Goal: Information Seeking & Learning: Learn about a topic

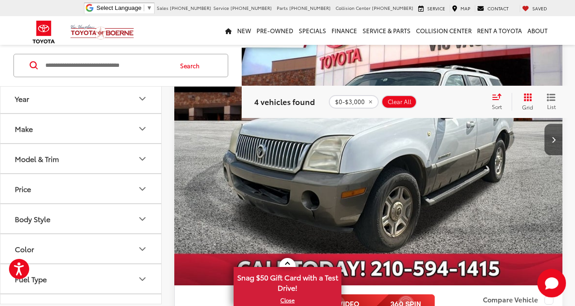
scroll to position [523, 0]
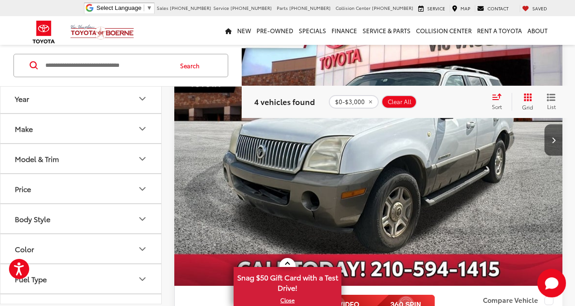
click at [384, 165] on img "2002 Mercury Mountaineer Base 114 WB 0" at bounding box center [368, 141] width 389 height 292
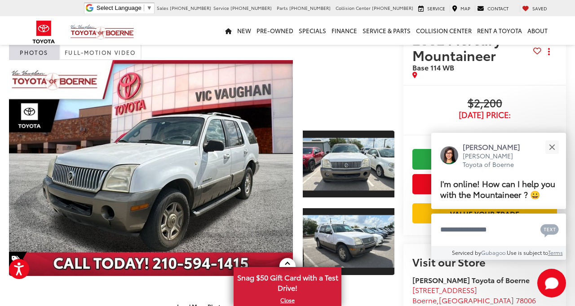
scroll to position [37, 0]
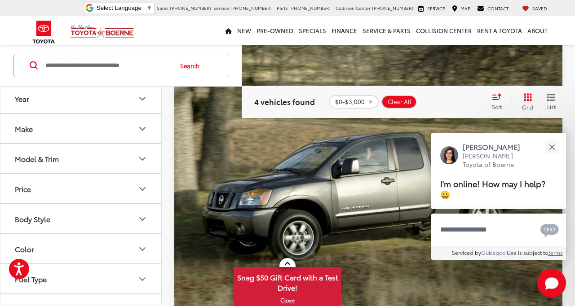
scroll to position [824, 0]
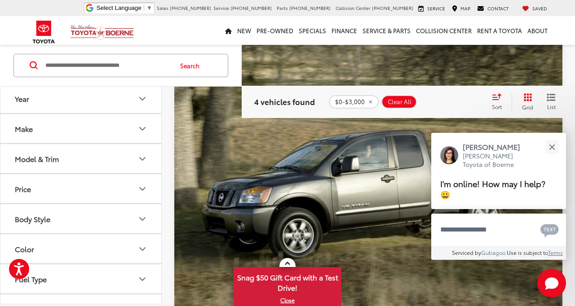
click at [328, 195] on img "2014 Nissan Titan SV 0" at bounding box center [368, 186] width 389 height 292
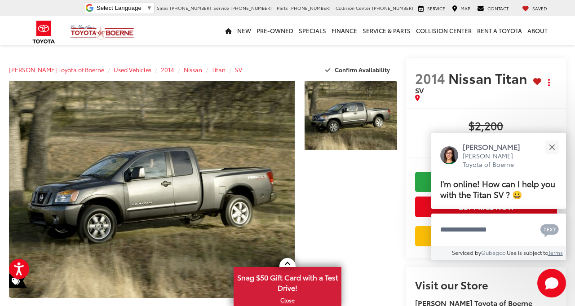
scroll to position [4, 0]
